Goal: Entertainment & Leisure: Consume media (video, audio)

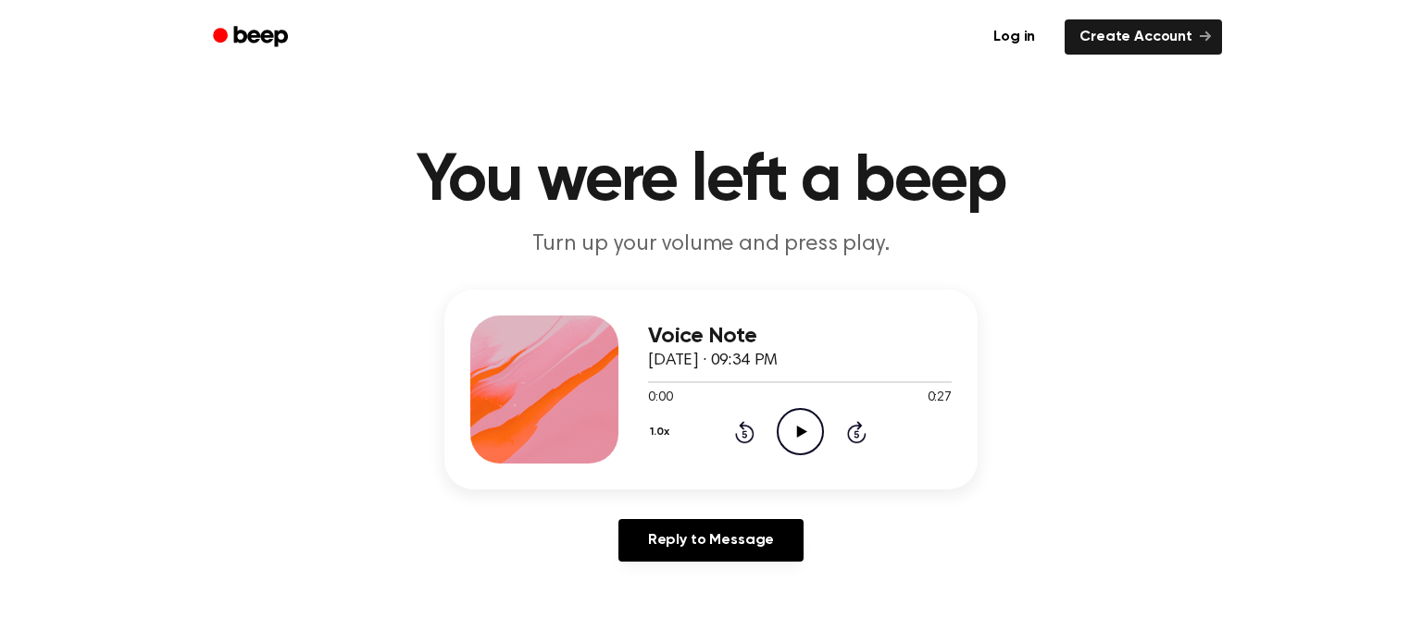
click at [804, 431] on icon at bounding box center [801, 432] width 10 height 12
click at [804, 245] on p "Turn up your volume and press play." at bounding box center [710, 245] width 711 height 31
click at [803, 418] on icon "Play Audio" at bounding box center [800, 431] width 47 height 47
click at [791, 420] on icon "Play Audio" at bounding box center [800, 431] width 47 height 47
click at [805, 434] on icon "Play Audio" at bounding box center [800, 431] width 47 height 47
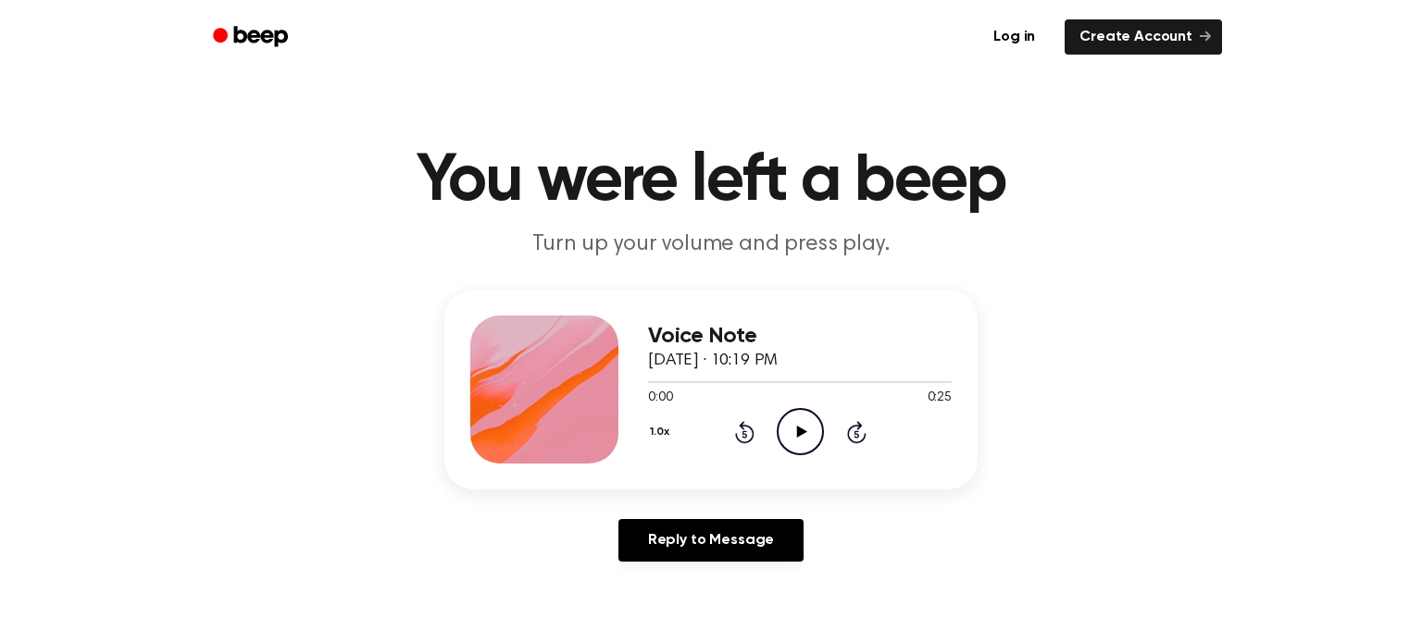
click at [794, 425] on icon "Play Audio" at bounding box center [800, 431] width 47 height 47
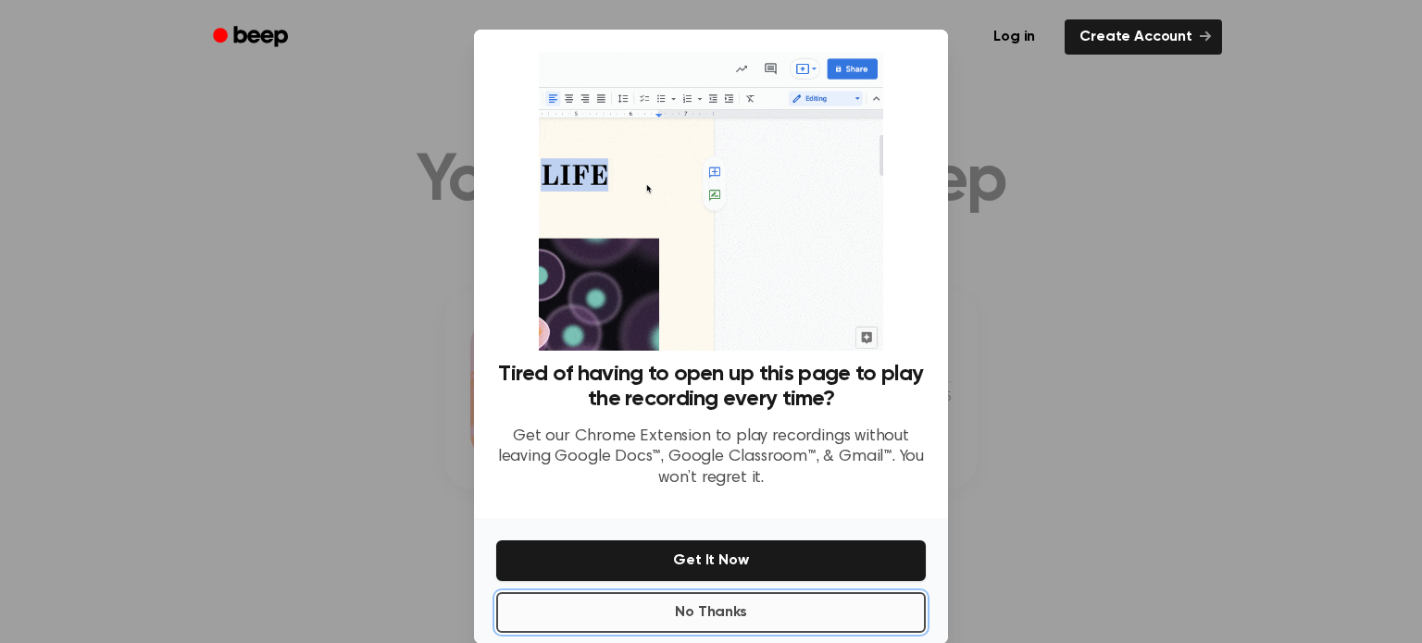
click at [718, 606] on button "No Thanks" at bounding box center [711, 612] width 430 height 41
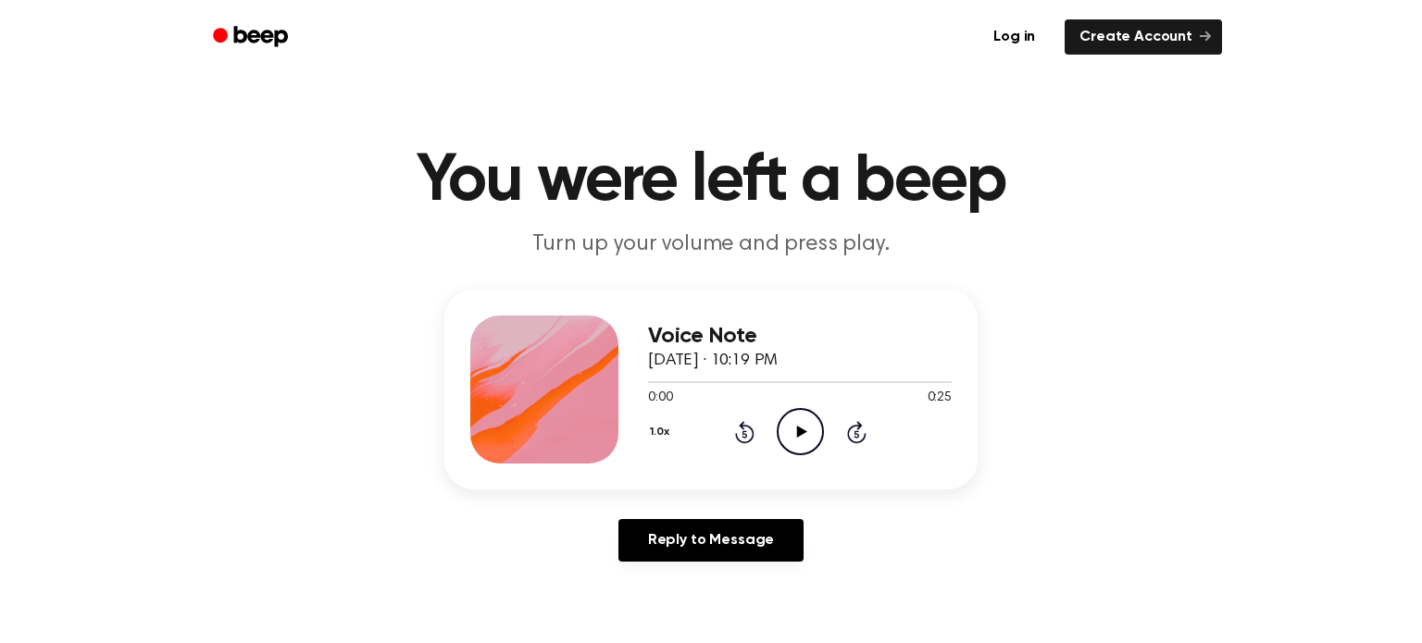
click at [790, 401] on div "0:00 0:25" at bounding box center [800, 398] width 304 height 19
click at [794, 411] on icon "Play Audio" at bounding box center [800, 431] width 47 height 47
click at [774, 420] on div "1.0x Rewind 5 seconds Play Audio Skip 5 seconds" at bounding box center [800, 431] width 304 height 47
click at [818, 441] on icon "Play Audio" at bounding box center [800, 431] width 47 height 47
click at [795, 411] on icon "Play Audio" at bounding box center [800, 431] width 47 height 47
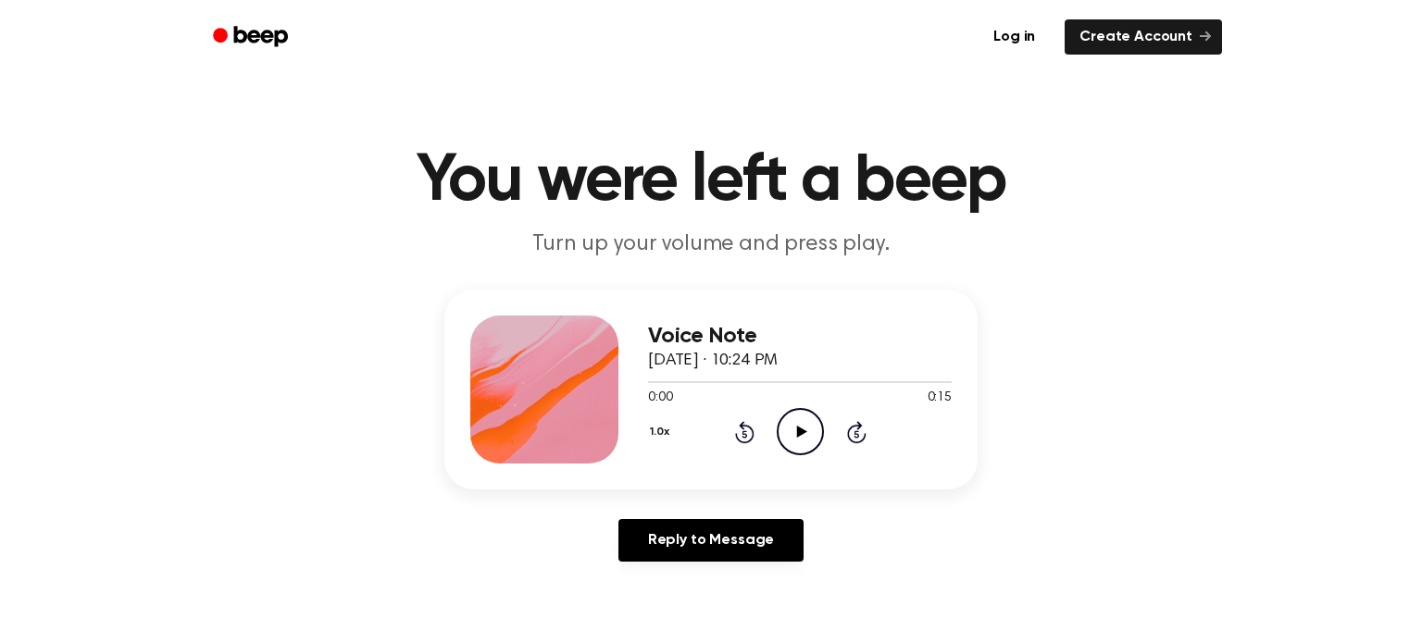
click at [785, 433] on icon "Play Audio" at bounding box center [800, 431] width 47 height 47
click at [803, 443] on icon "Play Audio" at bounding box center [800, 431] width 47 height 47
click at [797, 430] on icon at bounding box center [801, 432] width 10 height 12
click at [797, 442] on icon "Play Audio" at bounding box center [800, 431] width 47 height 47
